Goal: Find specific page/section: Find specific page/section

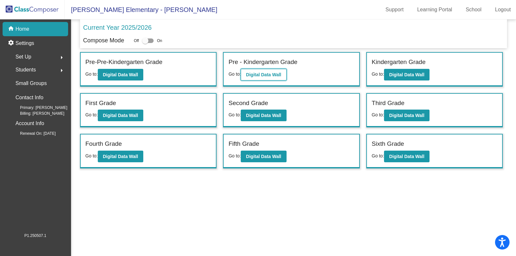
click at [267, 75] on b "Digital Data Wall" at bounding box center [263, 74] width 35 height 5
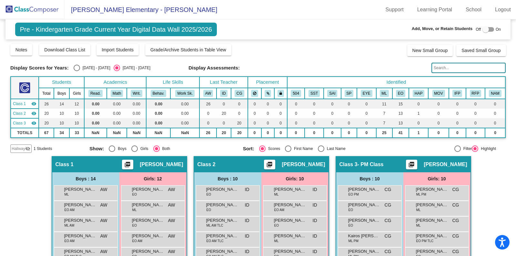
click at [448, 70] on input "text" at bounding box center [469, 68] width 74 height 10
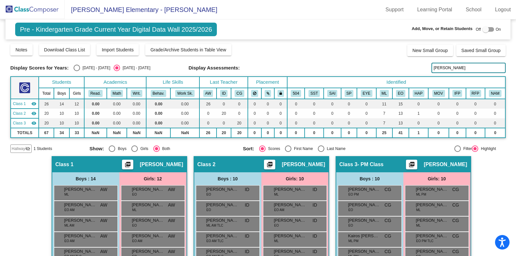
click at [447, 69] on input "[PERSON_NAME]" at bounding box center [469, 68] width 74 height 10
type input "gar"
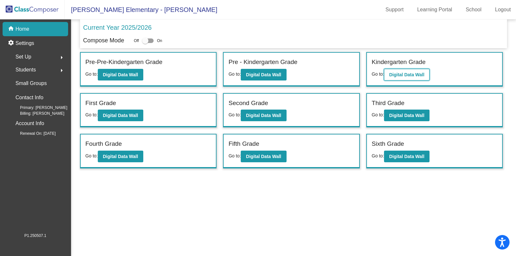
click at [412, 72] on b "Digital Data Wall" at bounding box center [406, 74] width 35 height 5
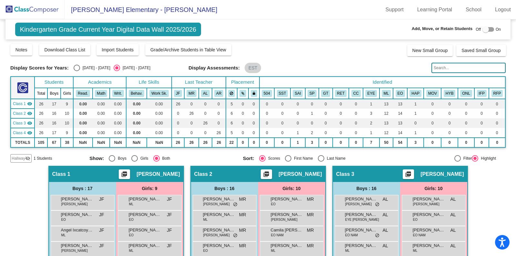
click at [447, 68] on input "text" at bounding box center [469, 68] width 74 height 10
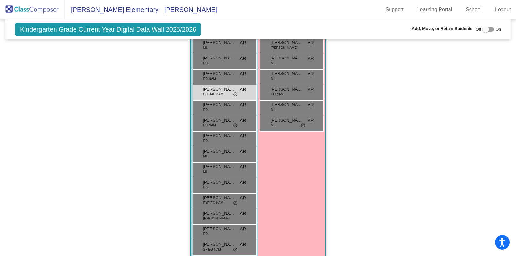
scroll to position [506, 0]
click at [208, 87] on span "[PERSON_NAME]" at bounding box center [219, 88] width 32 height 6
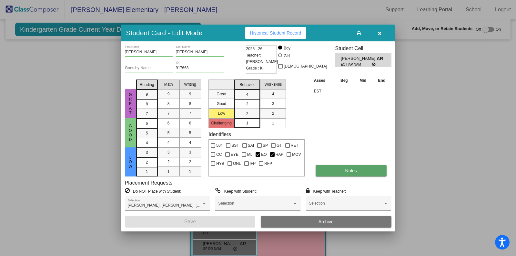
click at [369, 169] on button "Notes" at bounding box center [351, 171] width 71 height 12
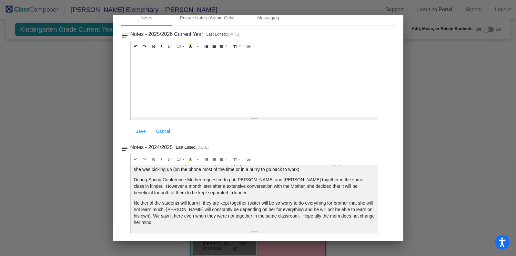
scroll to position [110, 0]
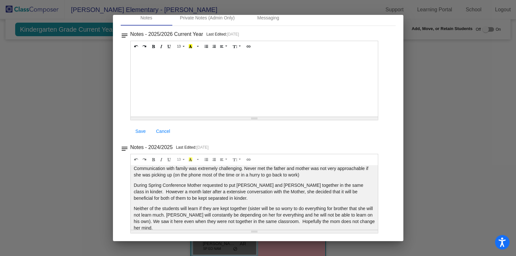
click at [442, 113] on div at bounding box center [258, 128] width 516 height 256
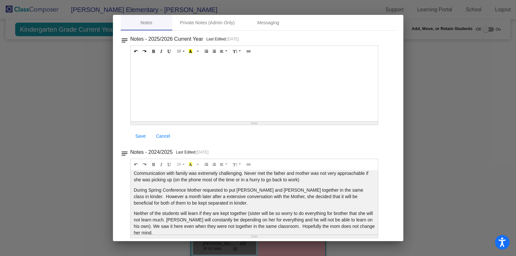
click at [36, 84] on div at bounding box center [258, 128] width 516 height 256
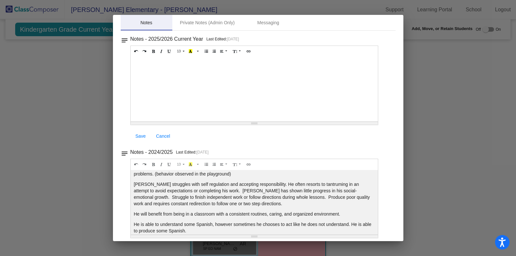
scroll to position [0, 0]
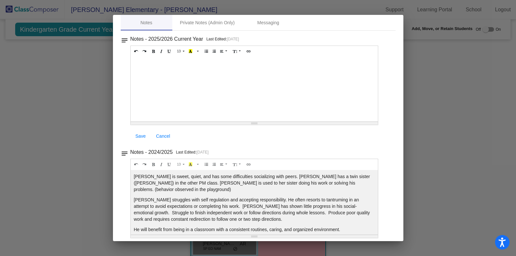
click at [431, 112] on div at bounding box center [258, 128] width 516 height 256
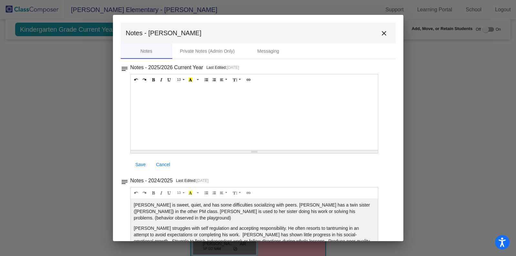
click at [381, 34] on mat-icon "close" at bounding box center [384, 33] width 8 height 8
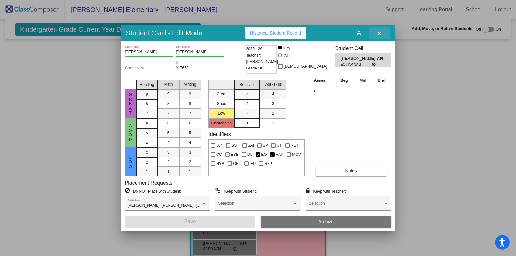
click at [381, 33] on icon "button" at bounding box center [380, 33] width 4 height 5
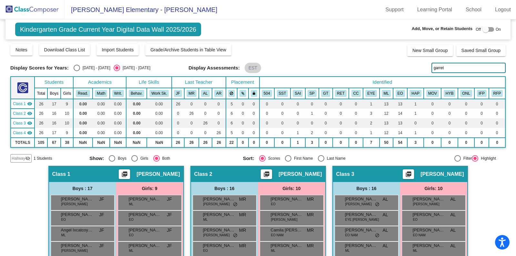
click at [447, 66] on input "garret" at bounding box center [469, 68] width 74 height 10
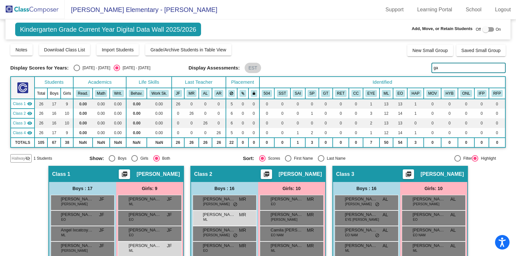
type input "g"
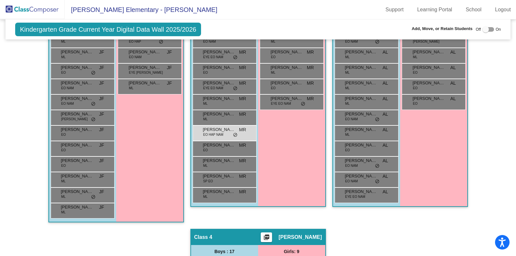
scroll to position [240, 0]
type input "[PERSON_NAME]"
click at [208, 133] on span "EO HAP NAM" at bounding box center [213, 134] width 20 height 5
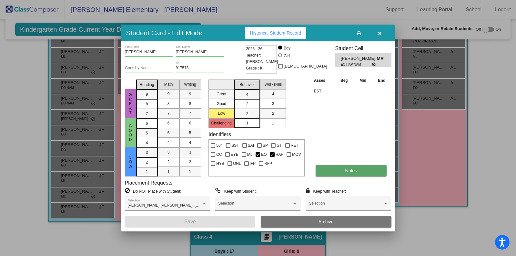
click at [337, 167] on button "Notes" at bounding box center [351, 171] width 71 height 12
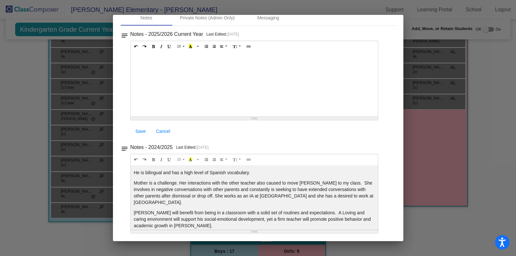
scroll to position [76, 0]
click at [503, 79] on div at bounding box center [258, 128] width 516 height 256
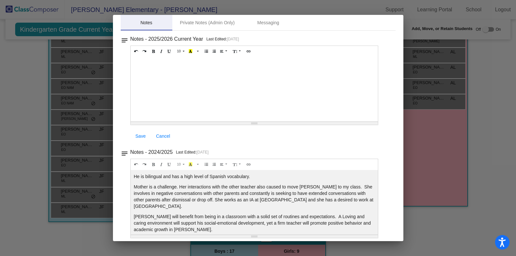
scroll to position [0, 0]
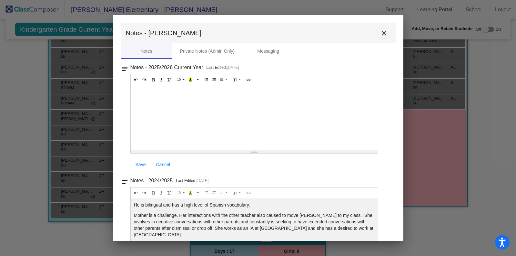
click at [381, 31] on mat-icon "close" at bounding box center [384, 33] width 8 height 8
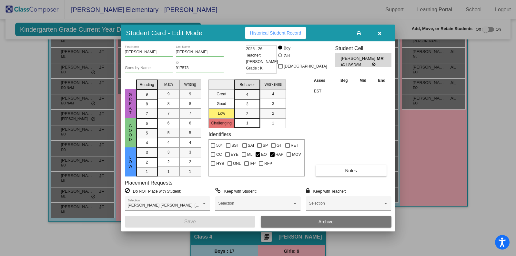
click at [377, 33] on button "button" at bounding box center [380, 33] width 21 height 12
